Goal: Information Seeking & Learning: Learn about a topic

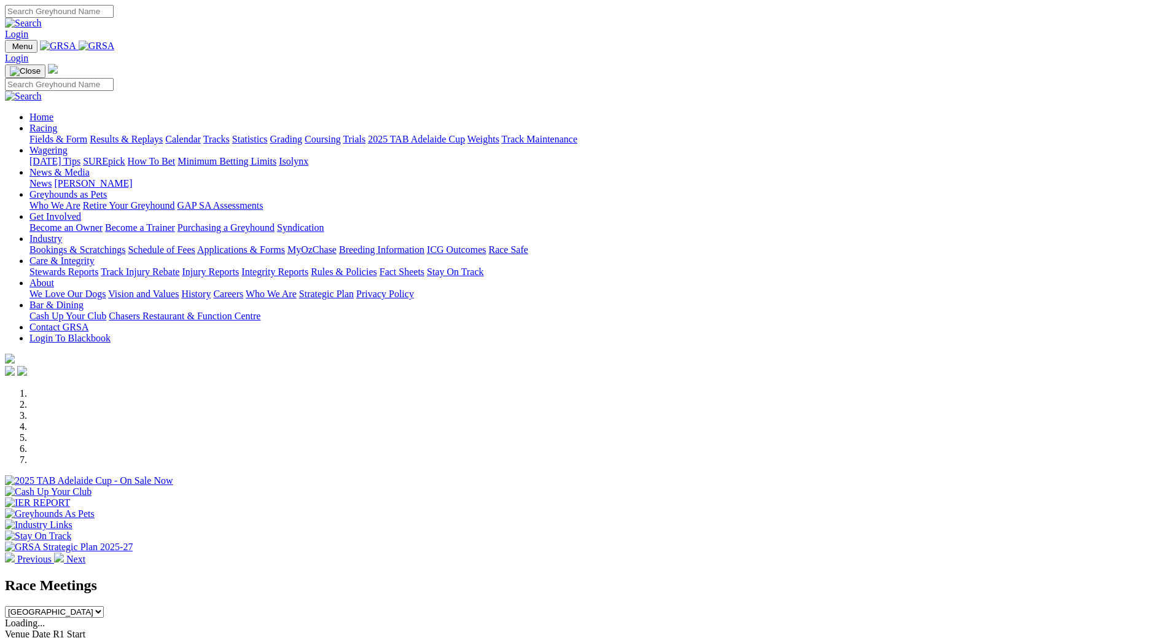
click at [87, 134] on link "Fields & Form" at bounding box center [58, 139] width 58 height 10
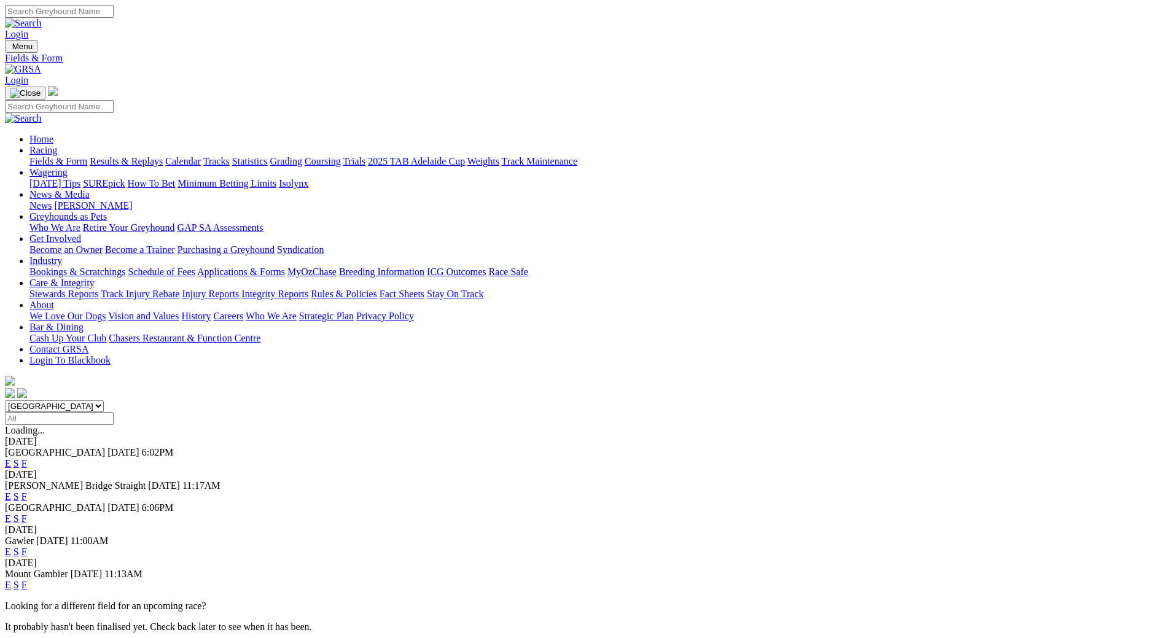
click at [27, 513] on link "F" at bounding box center [24, 518] width 6 height 10
click at [27, 547] on link "F" at bounding box center [24, 552] width 6 height 10
click at [27, 580] on link "F" at bounding box center [24, 585] width 6 height 10
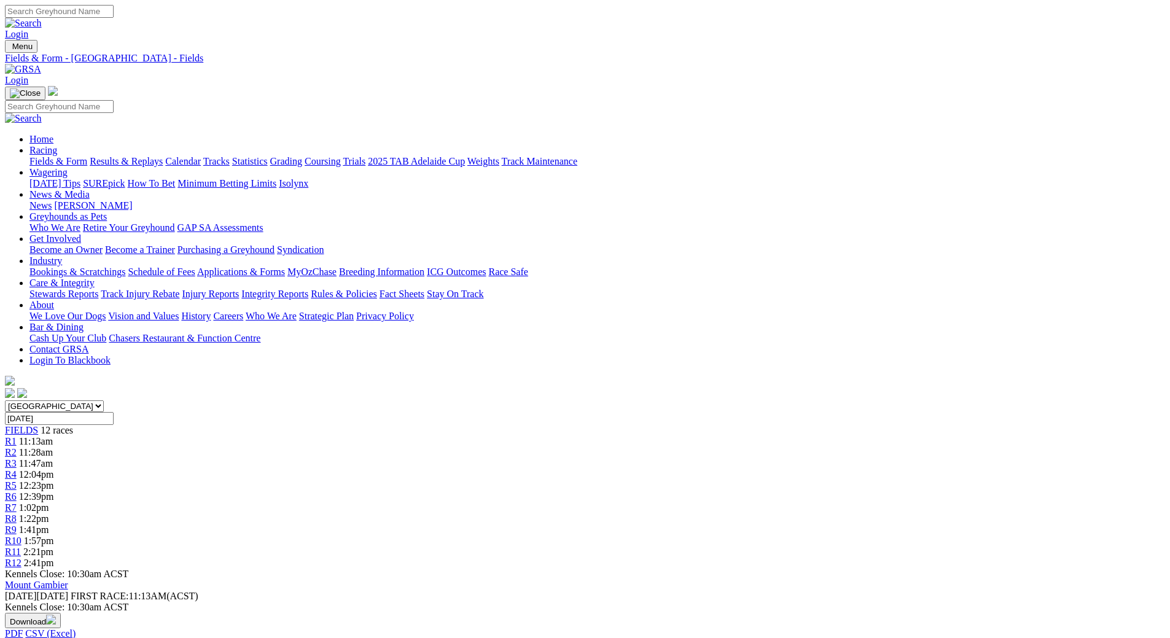
click at [201, 156] on link "Calendar" at bounding box center [183, 161] width 36 height 10
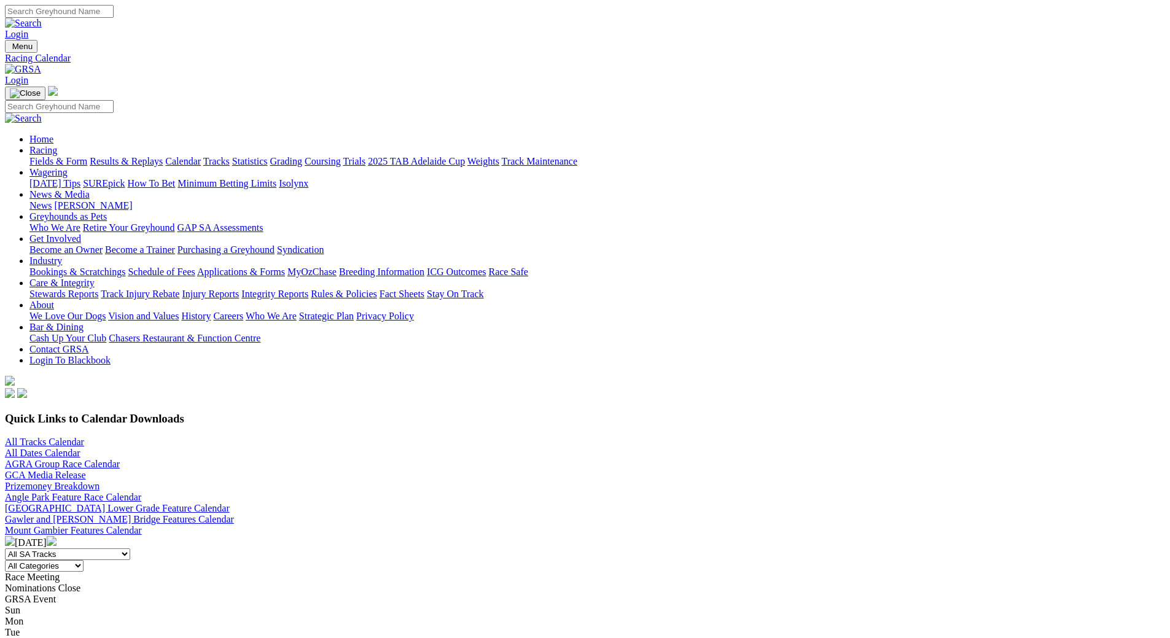
click at [57, 536] on img at bounding box center [52, 541] width 10 height 10
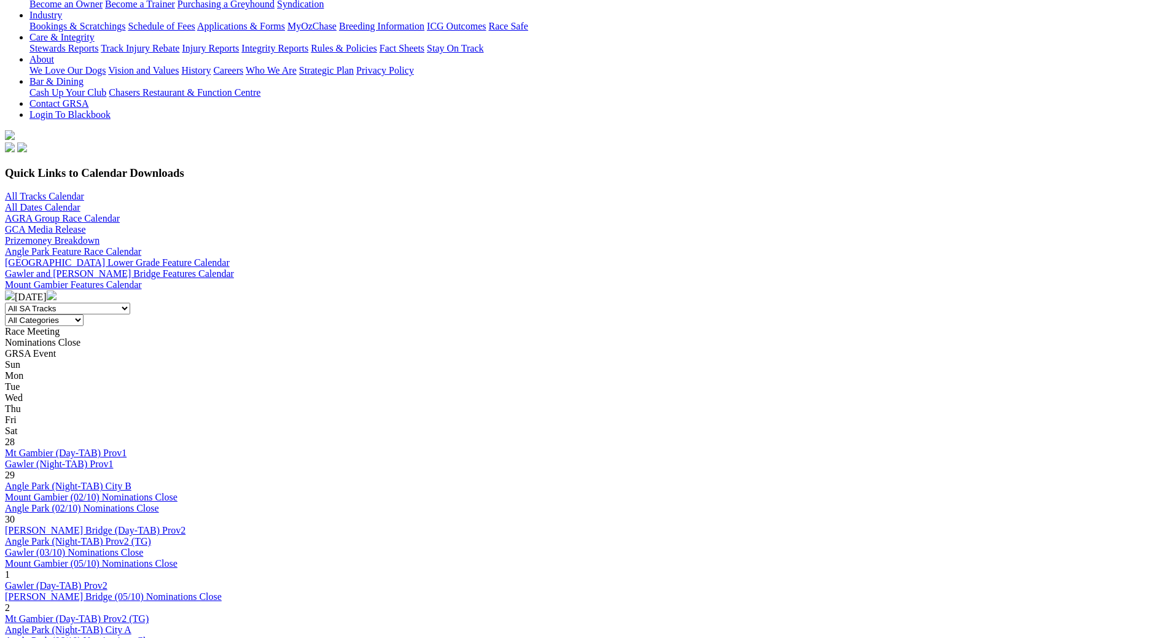
click at [84, 314] on select "All Categories Race Meetings GRSA Events Nomination Dates" at bounding box center [44, 320] width 79 height 12
select select "0"
click at [84, 314] on select "All Categories Race Meetings GRSA Events Nomination Dates" at bounding box center [44, 320] width 79 height 12
